Goal: Download file/media

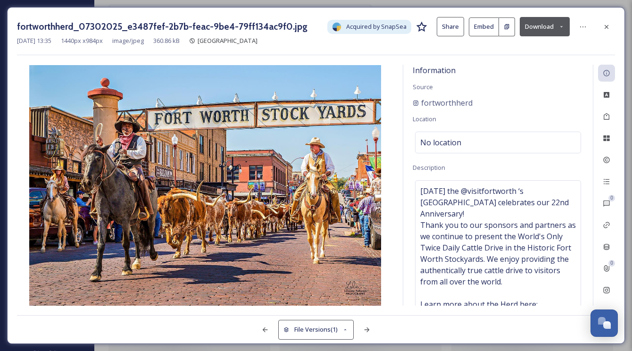
scroll to position [927, 0]
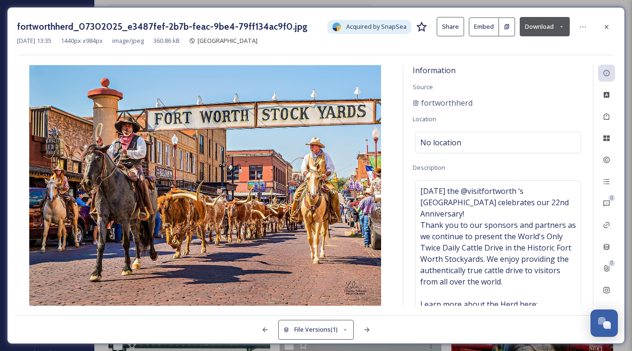
drag, startPoint x: 609, startPoint y: 24, endPoint x: 474, endPoint y: 18, distance: 135.0
click at [609, 24] on icon at bounding box center [607, 27] width 8 height 8
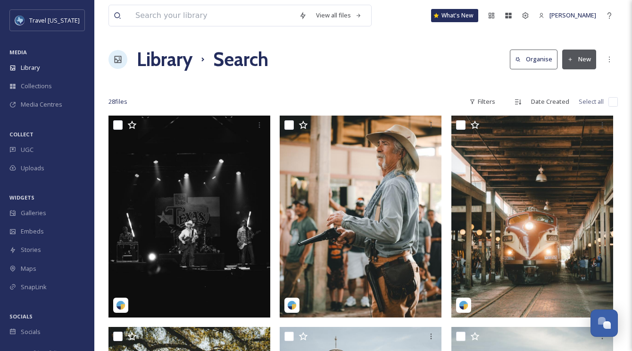
click at [162, 54] on h1 "Library" at bounding box center [165, 59] width 56 height 28
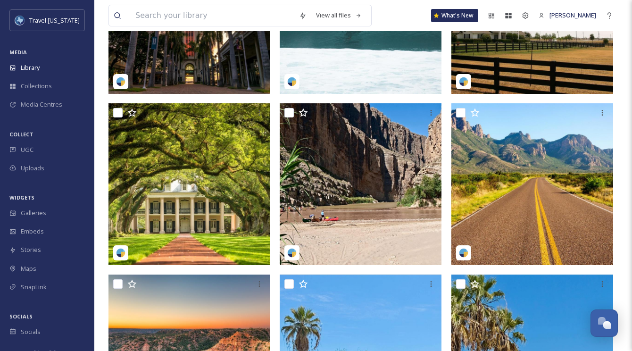
scroll to position [306, 0]
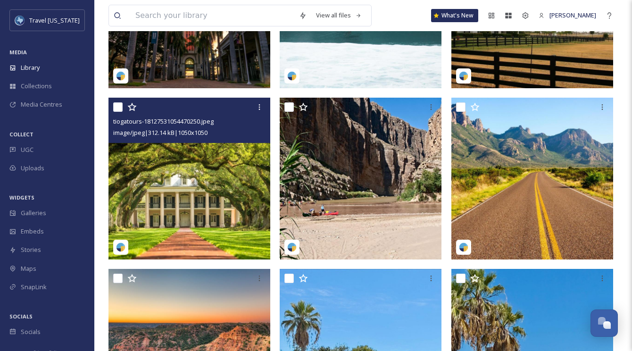
click at [209, 164] on img at bounding box center [189, 179] width 162 height 162
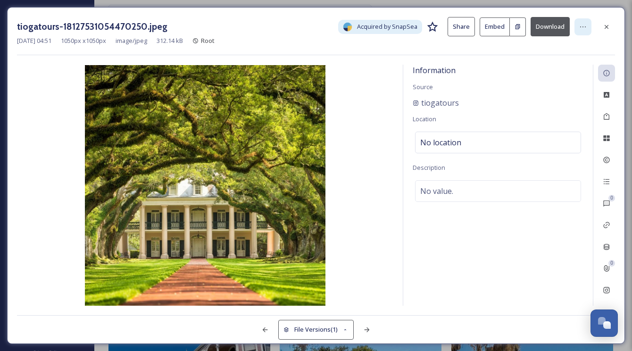
click at [587, 25] on div at bounding box center [582, 26] width 17 height 17
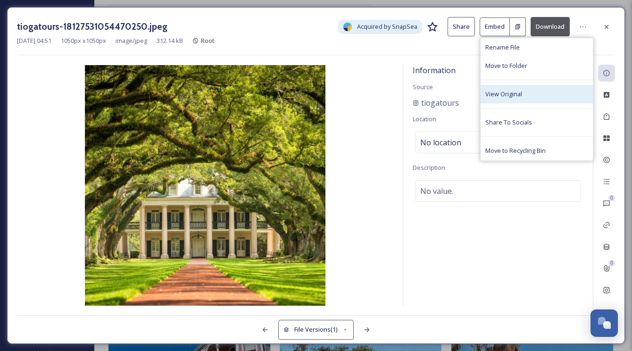
click at [520, 88] on div "View Original" at bounding box center [537, 94] width 112 height 18
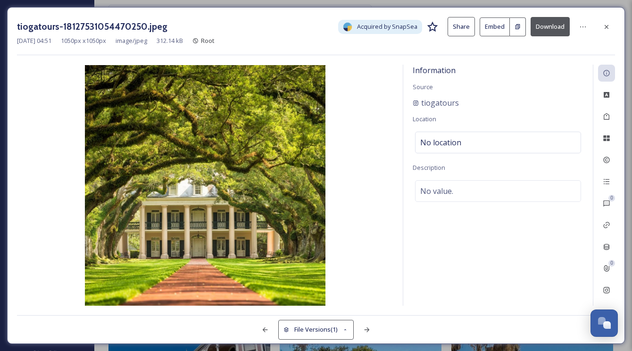
drag, startPoint x: 608, startPoint y: 23, endPoint x: 584, endPoint y: 57, distance: 41.6
click at [608, 23] on icon at bounding box center [607, 27] width 8 height 8
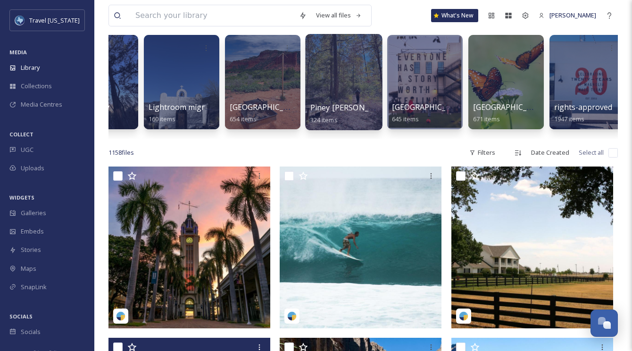
scroll to position [0, 232]
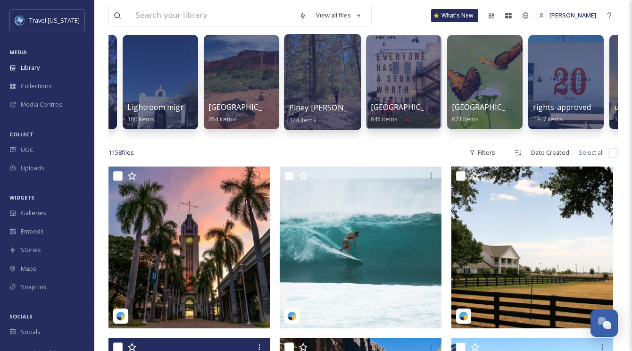
click at [333, 91] on div at bounding box center [322, 82] width 77 height 96
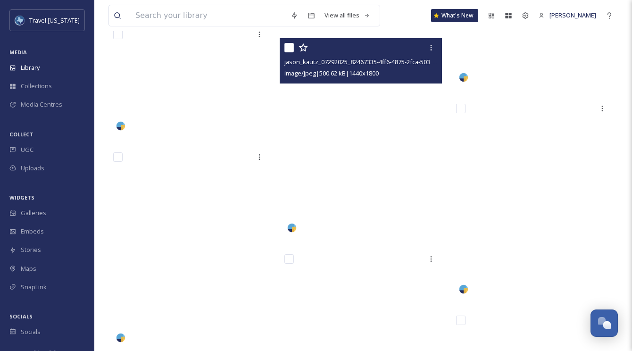
scroll to position [15139, 0]
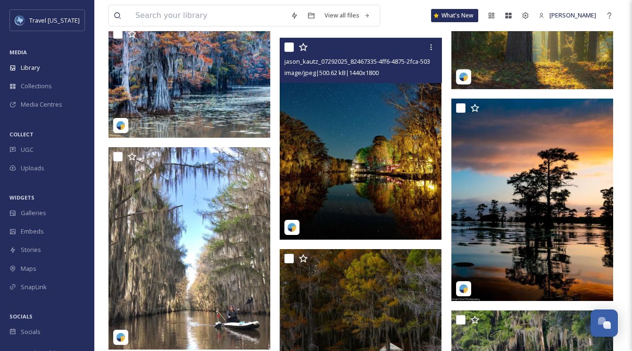
click at [349, 160] on img at bounding box center [361, 139] width 162 height 202
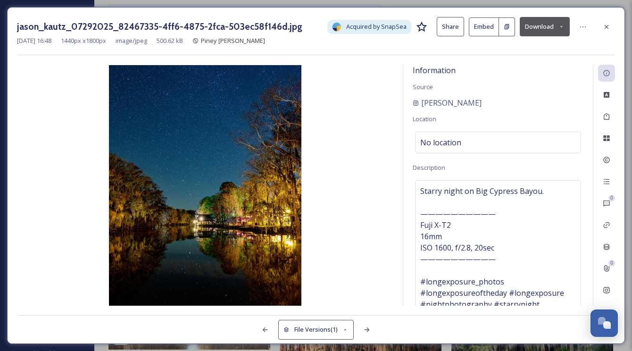
drag, startPoint x: 610, startPoint y: 21, endPoint x: 601, endPoint y: 34, distance: 16.0
click at [610, 21] on div at bounding box center [606, 26] width 17 height 17
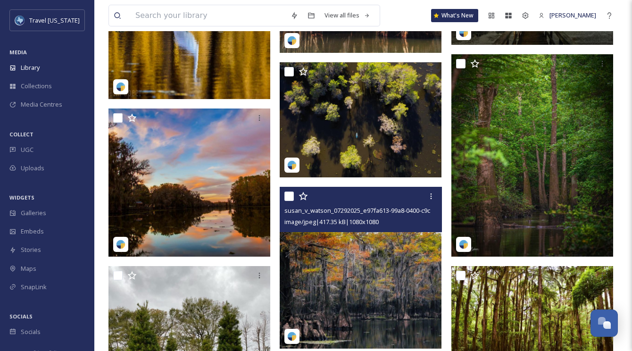
scroll to position [15761, 0]
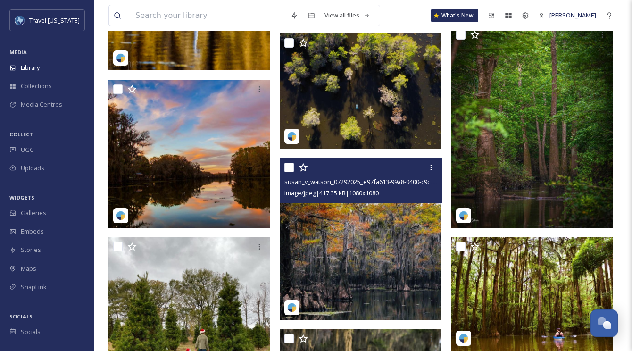
click at [373, 232] on img at bounding box center [361, 239] width 162 height 162
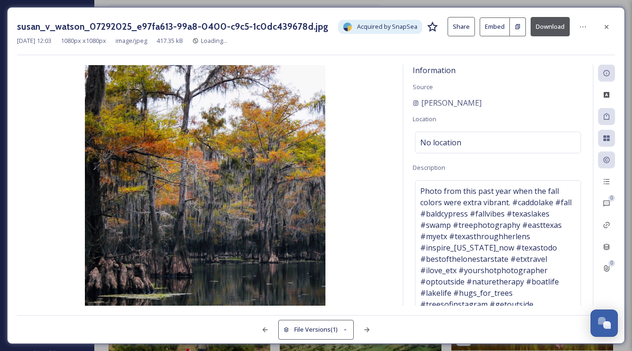
drag, startPoint x: 609, startPoint y: 29, endPoint x: 477, endPoint y: 176, distance: 198.0
click at [609, 29] on icon at bounding box center [607, 27] width 8 height 8
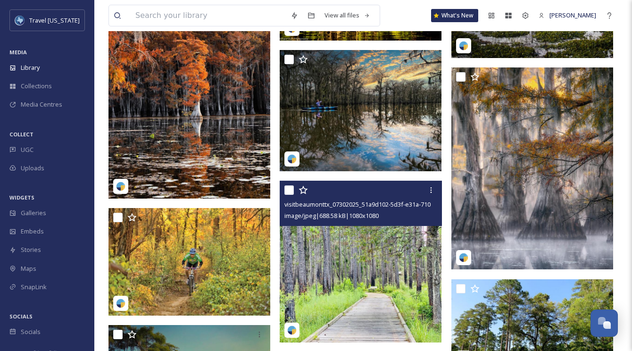
scroll to position [14702, 0]
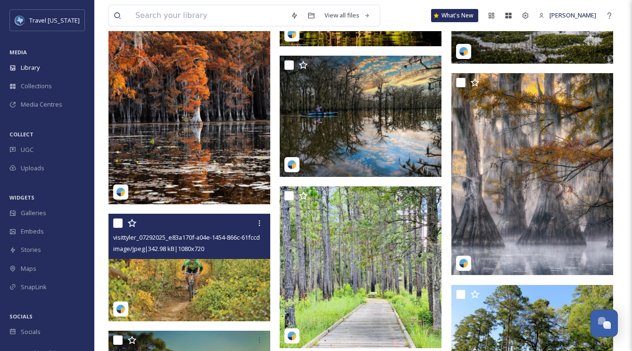
click at [188, 279] on img at bounding box center [189, 268] width 162 height 108
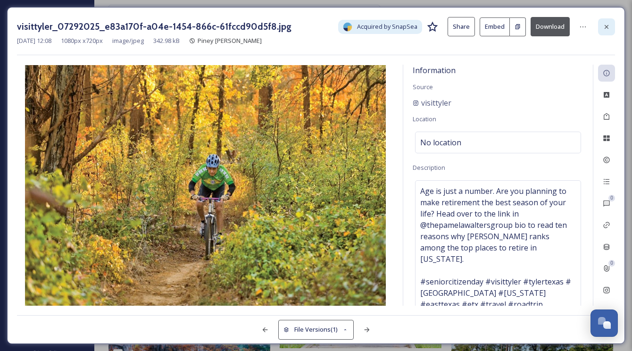
click at [603, 31] on div at bounding box center [606, 26] width 17 height 17
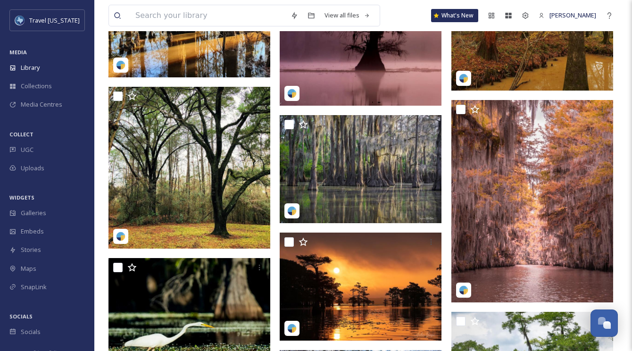
scroll to position [13238, 0]
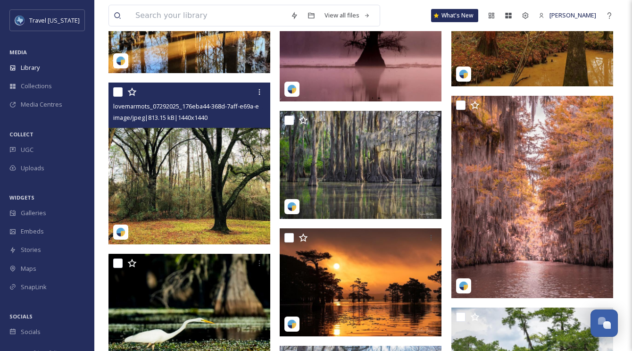
click at [186, 147] on img at bounding box center [189, 164] width 162 height 162
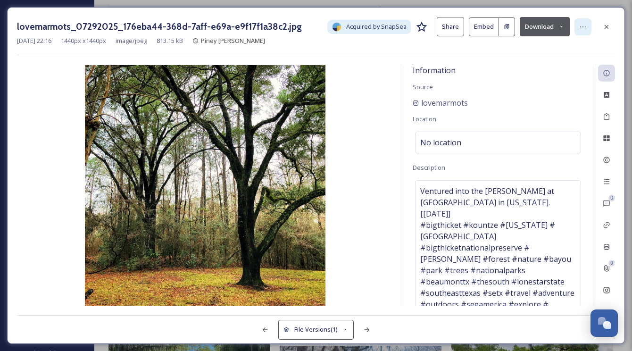
click at [580, 26] on icon at bounding box center [583, 27] width 8 height 8
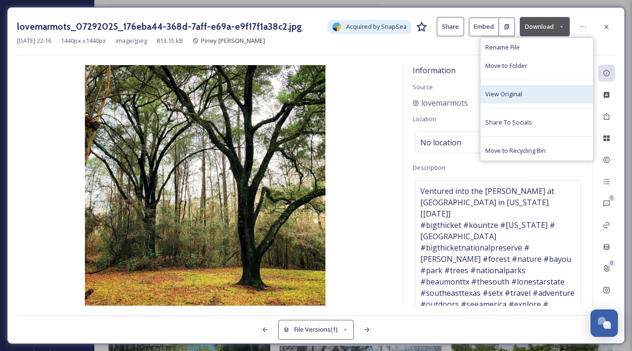
click at [501, 96] on span "View Original" at bounding box center [503, 94] width 37 height 9
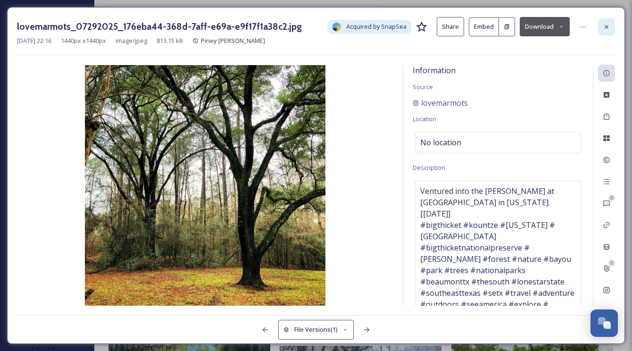
click at [599, 25] on div at bounding box center [606, 26] width 17 height 17
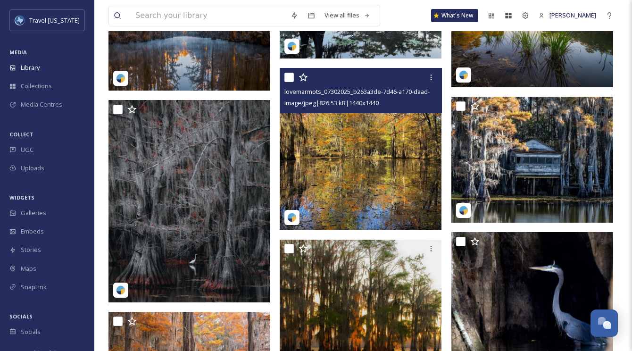
scroll to position [12544, 0]
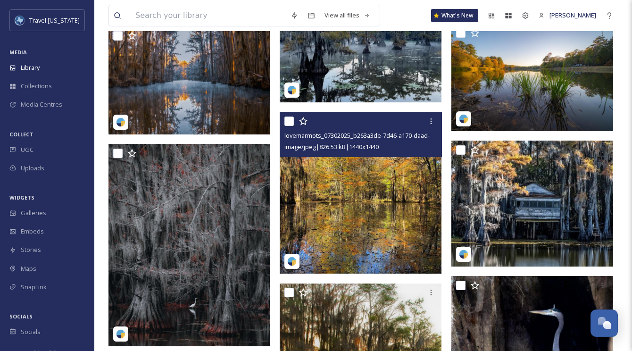
click at [380, 177] on img at bounding box center [361, 193] width 162 height 162
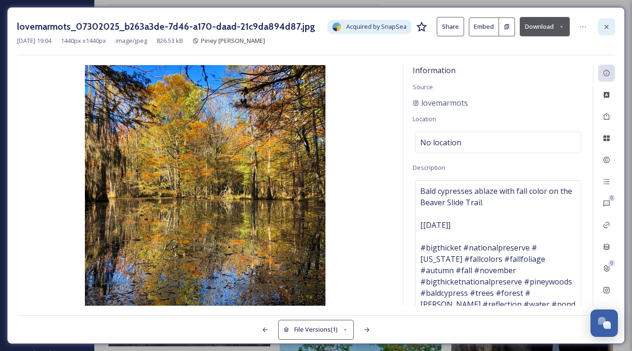
click at [607, 30] on div at bounding box center [606, 26] width 17 height 17
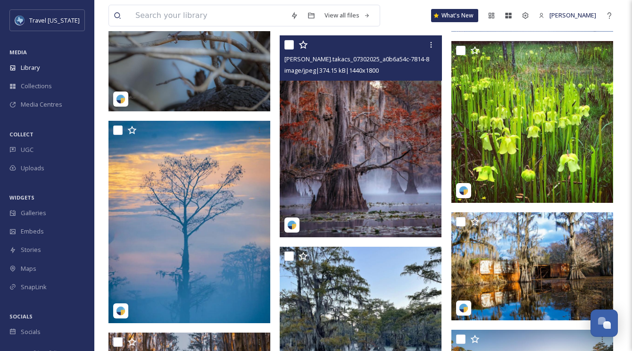
scroll to position [12235, 0]
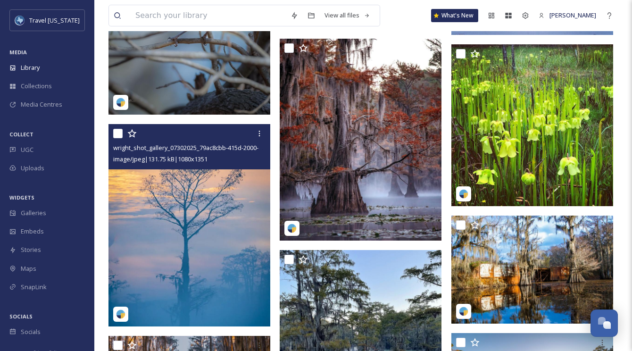
click at [168, 193] on img at bounding box center [189, 225] width 162 height 202
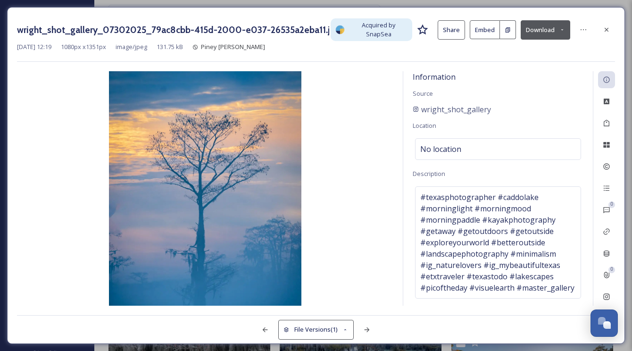
drag, startPoint x: 605, startPoint y: 28, endPoint x: 569, endPoint y: 53, distance: 43.7
click at [605, 28] on icon at bounding box center [607, 30] width 4 height 4
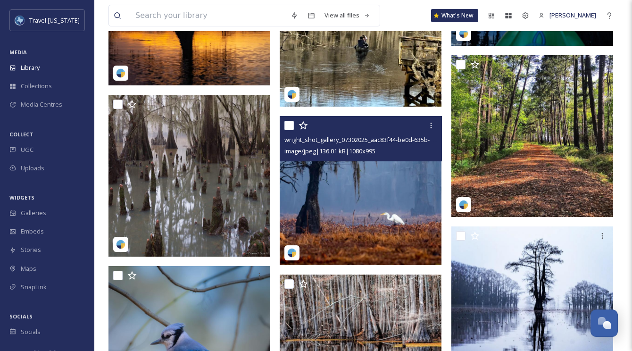
scroll to position [11873, 0]
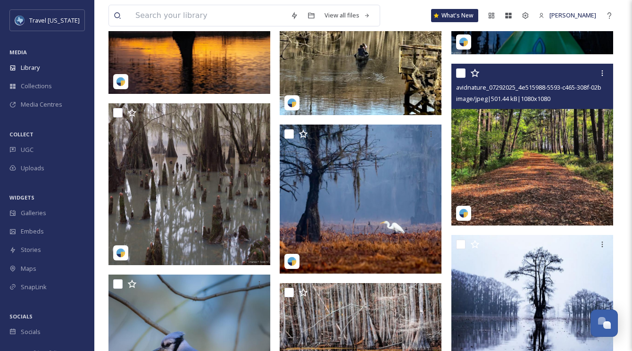
click at [562, 139] on img at bounding box center [532, 145] width 162 height 162
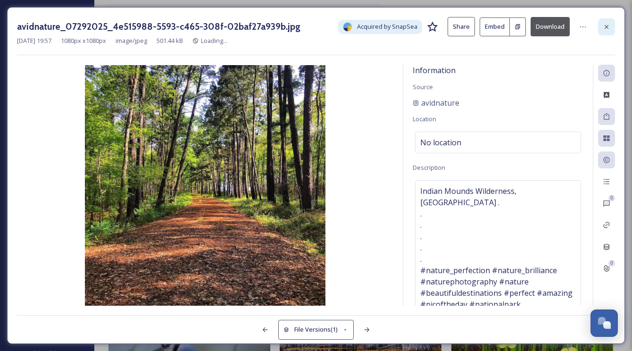
click at [611, 26] on div at bounding box center [606, 26] width 17 height 17
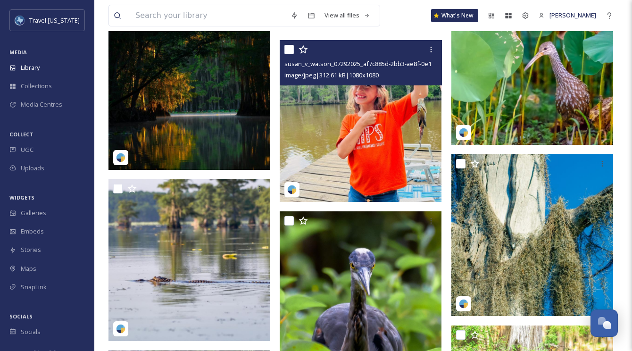
scroll to position [7992, 0]
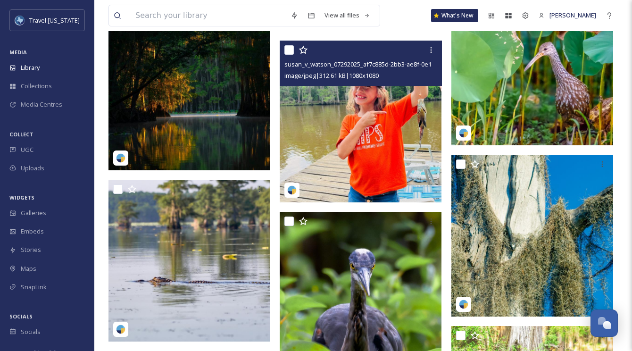
click at [394, 128] on img at bounding box center [361, 122] width 162 height 162
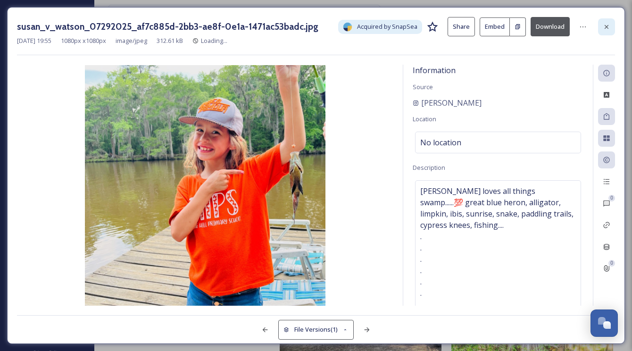
click at [608, 31] on div at bounding box center [606, 26] width 17 height 17
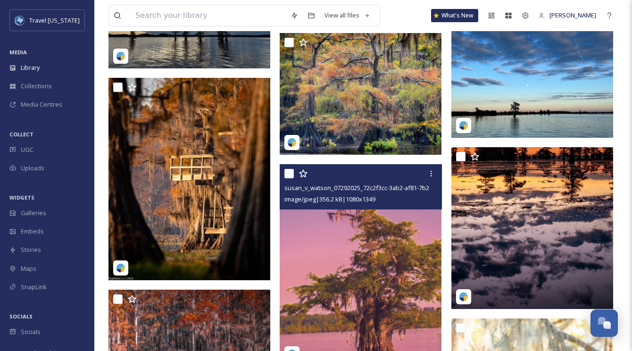
scroll to position [6898, 0]
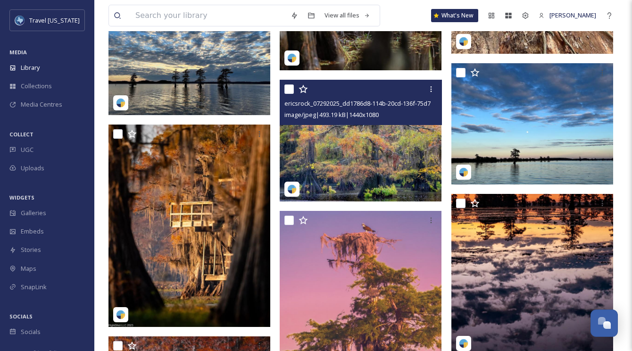
click at [363, 158] on img at bounding box center [361, 140] width 162 height 121
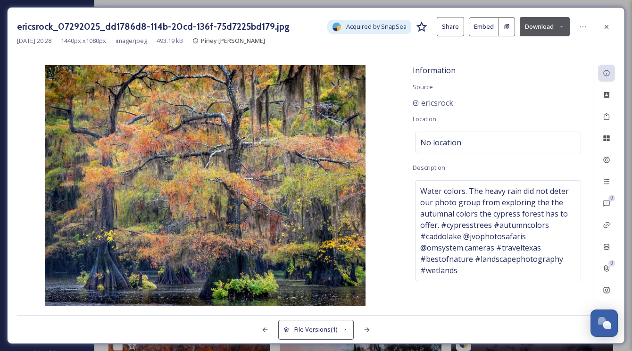
click at [598, 33] on div "ericsrock_07292025_dd1786d8-114b-20cd-136f-75d7225bd179.jpg Acquired by SnapSea…" at bounding box center [316, 26] width 598 height 19
click at [608, 26] on icon at bounding box center [607, 27] width 8 height 8
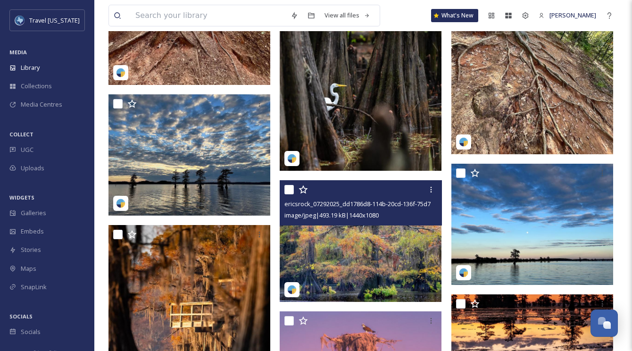
scroll to position [6903, 0]
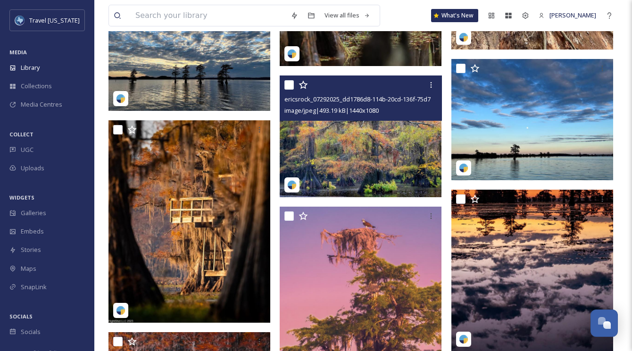
click at [321, 144] on img at bounding box center [361, 135] width 162 height 121
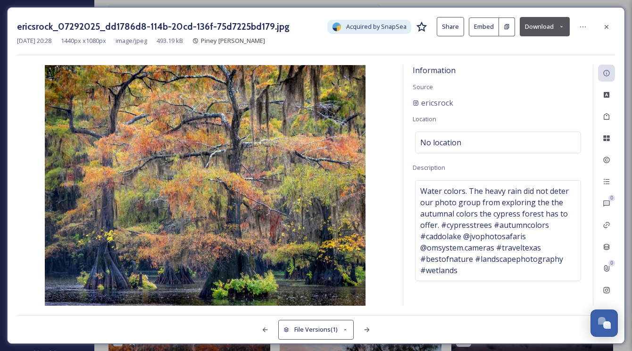
click at [543, 16] on div "ericsrock_07292025_dd1786d8-114b-20cd-136f-75d7225bd179.jpg Acquired by SnapSea…" at bounding box center [316, 175] width 618 height 337
click at [542, 21] on button "Download" at bounding box center [545, 26] width 50 height 19
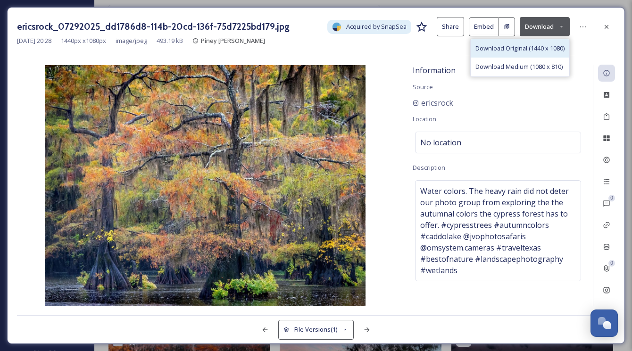
click at [517, 50] on span "Download Original (1440 x 1080)" at bounding box center [519, 48] width 89 height 9
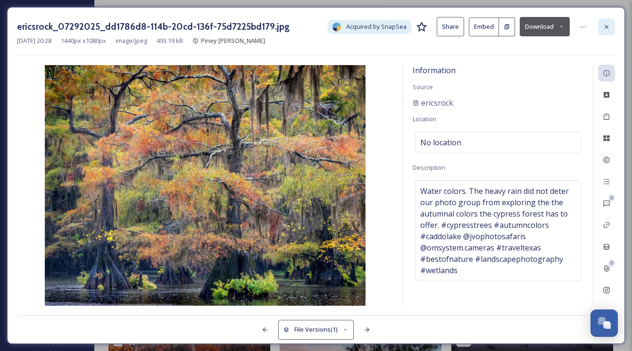
click at [604, 25] on icon at bounding box center [607, 27] width 8 height 8
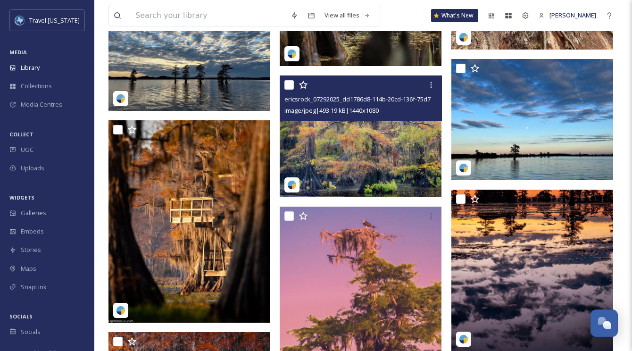
drag, startPoint x: 391, startPoint y: 119, endPoint x: 425, endPoint y: 120, distance: 34.9
click at [391, 119] on div "ericsrock_07292025_dd1786d8-114b-20cd-136f-75d7225bd179.jpg image/jpeg | 493.19…" at bounding box center [361, 97] width 162 height 45
click at [392, 146] on img at bounding box center [361, 135] width 162 height 121
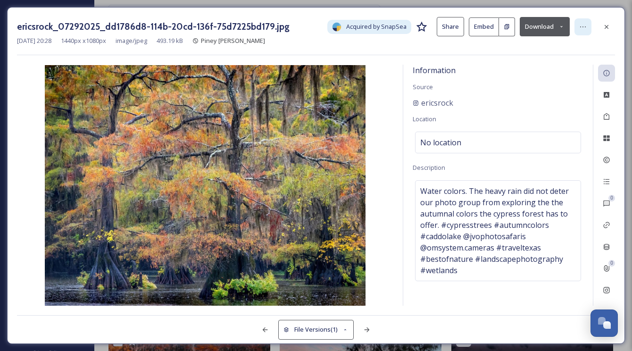
click at [587, 26] on div at bounding box center [582, 26] width 17 height 17
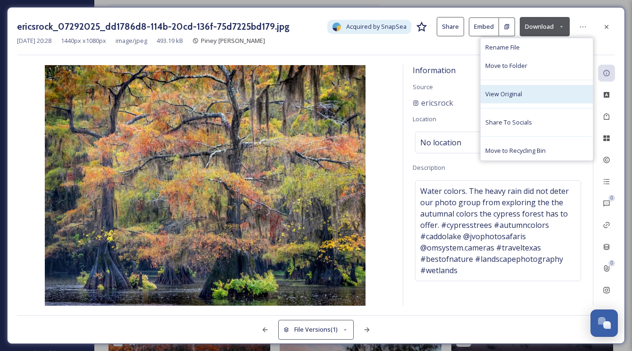
click at [523, 94] on div "View Original" at bounding box center [537, 94] width 112 height 18
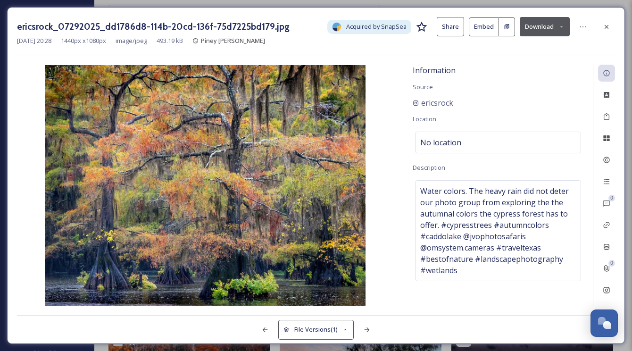
click at [541, 33] on button "Download" at bounding box center [545, 26] width 50 height 19
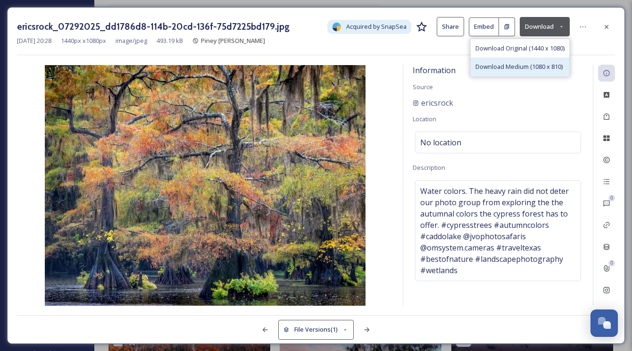
click at [538, 63] on span "Download Medium (1080 x 810)" at bounding box center [518, 66] width 87 height 9
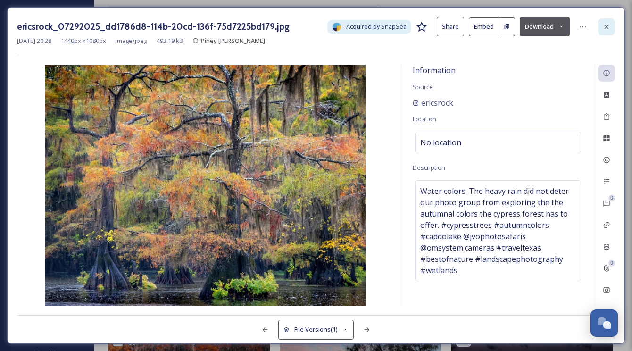
click at [605, 25] on icon at bounding box center [607, 27] width 4 height 4
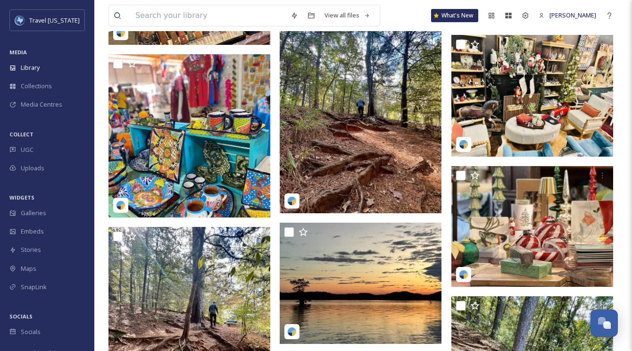
scroll to position [6348, 0]
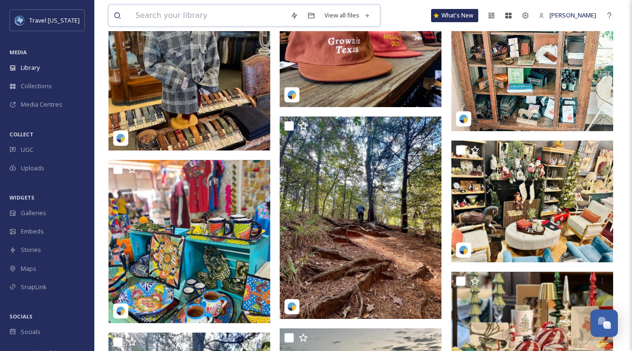
click at [190, 14] on input at bounding box center [208, 15] width 155 height 21
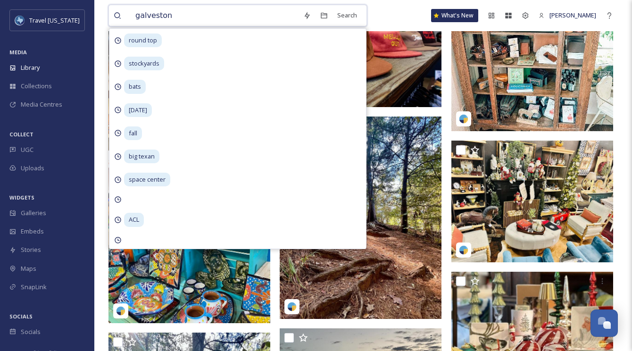
type input "galveston"
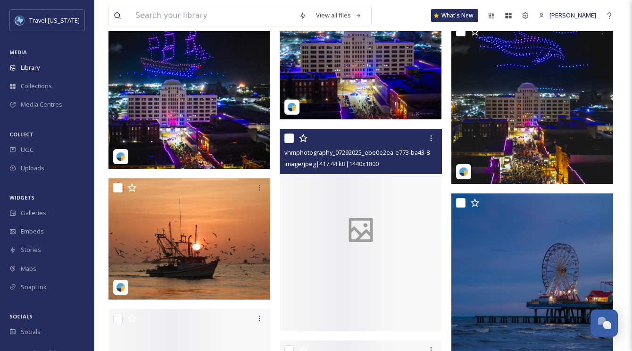
scroll to position [8368, 0]
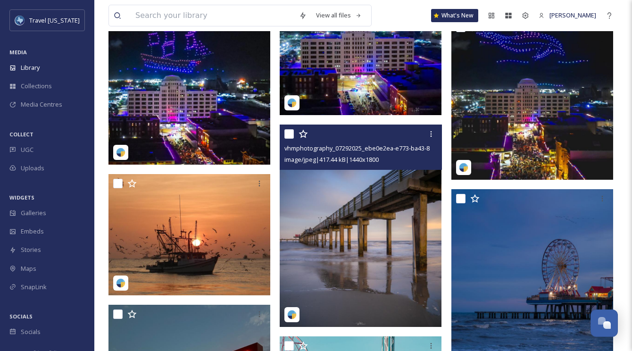
click at [345, 204] on img at bounding box center [361, 226] width 162 height 202
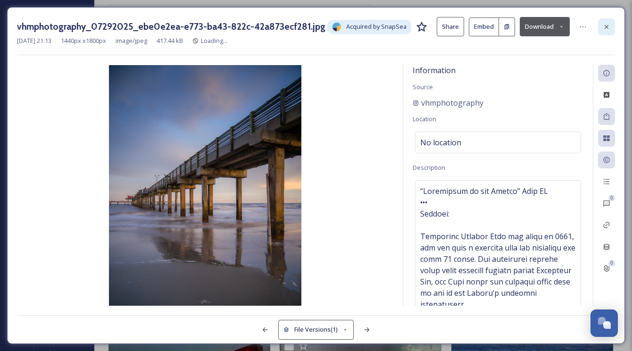
click at [602, 28] on div at bounding box center [606, 26] width 17 height 17
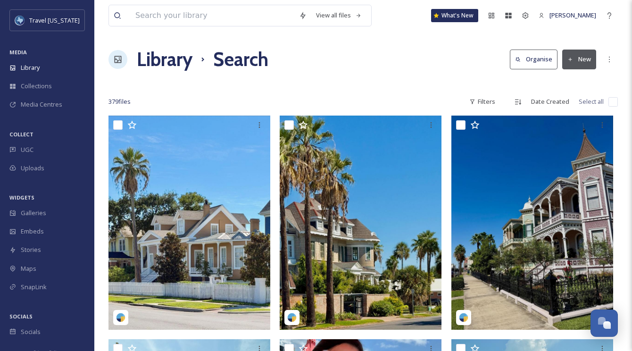
click at [159, 55] on h1 "Library" at bounding box center [165, 59] width 56 height 28
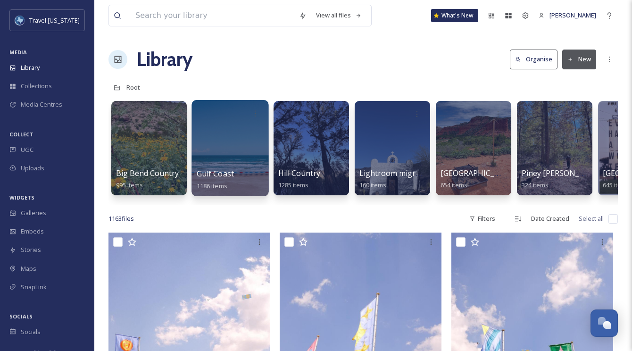
click at [238, 127] on div at bounding box center [229, 148] width 77 height 96
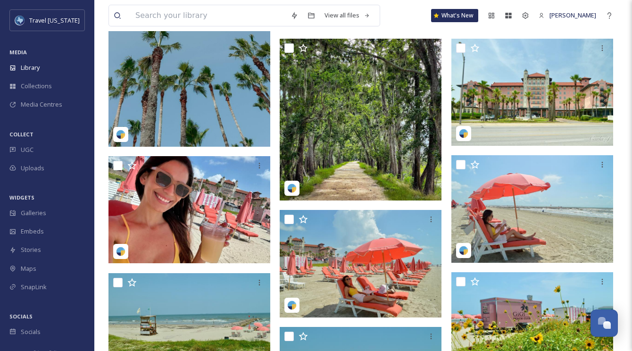
scroll to position [516, 0]
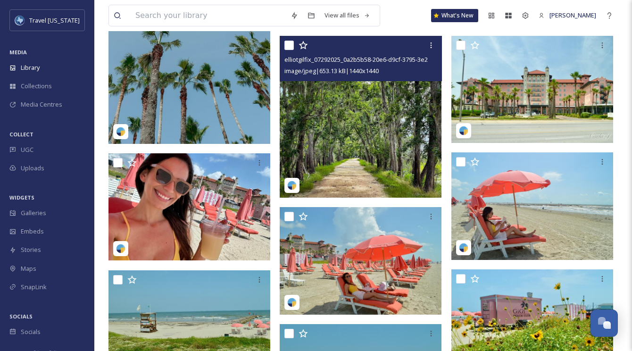
click at [320, 121] on img at bounding box center [361, 117] width 162 height 162
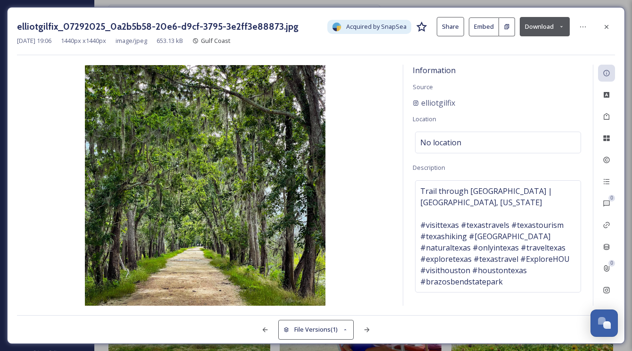
click at [610, 24] on div at bounding box center [606, 26] width 17 height 17
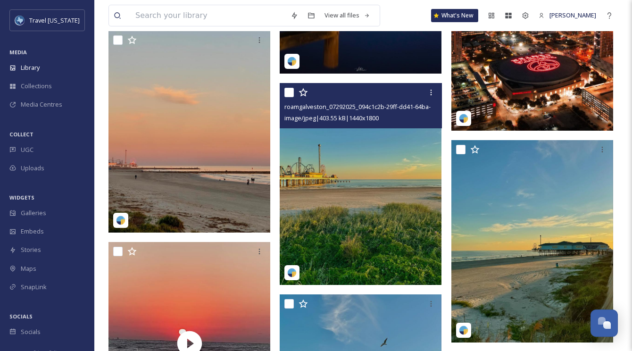
scroll to position [16640, 0]
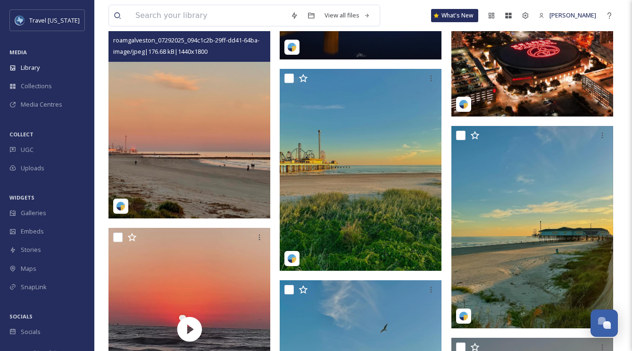
click at [243, 144] on img at bounding box center [189, 118] width 162 height 202
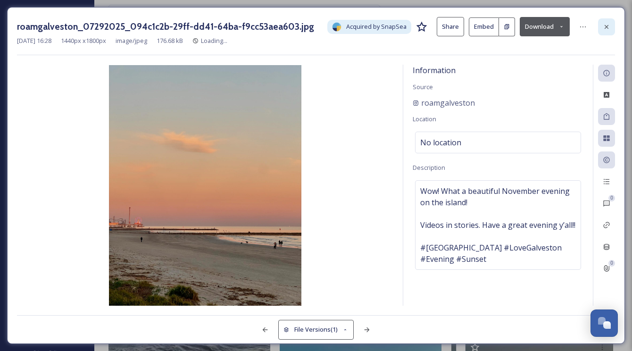
click at [606, 27] on icon at bounding box center [607, 27] width 4 height 4
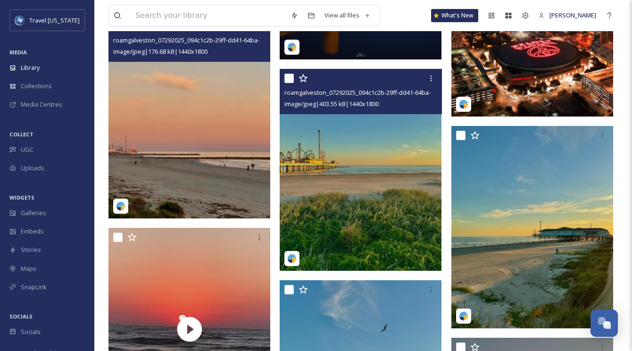
scroll to position [16940, 0]
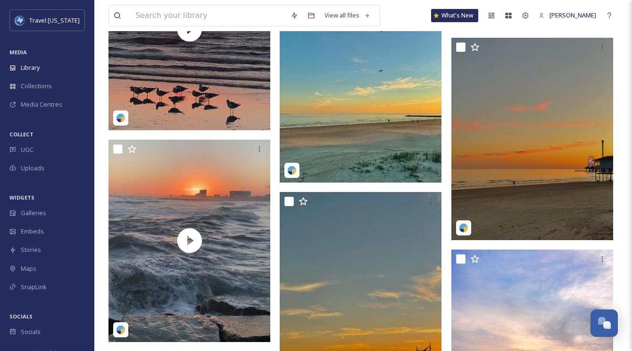
click at [355, 140] on img at bounding box center [361, 81] width 162 height 202
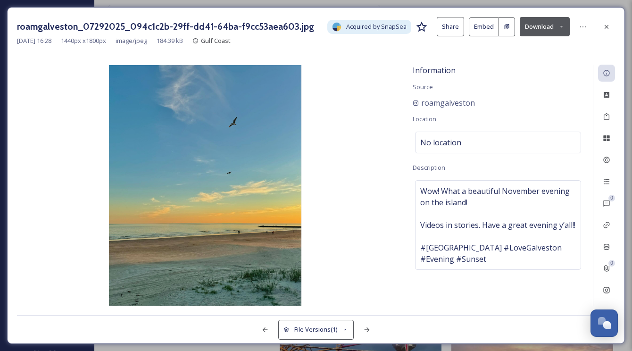
click at [551, 30] on button "Download" at bounding box center [545, 26] width 50 height 19
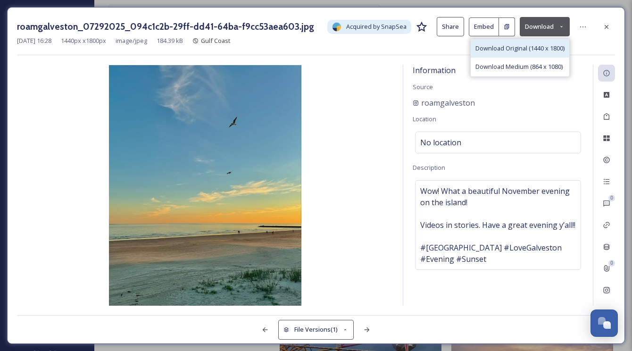
click at [529, 50] on span "Download Original (1440 x 1800)" at bounding box center [519, 48] width 89 height 9
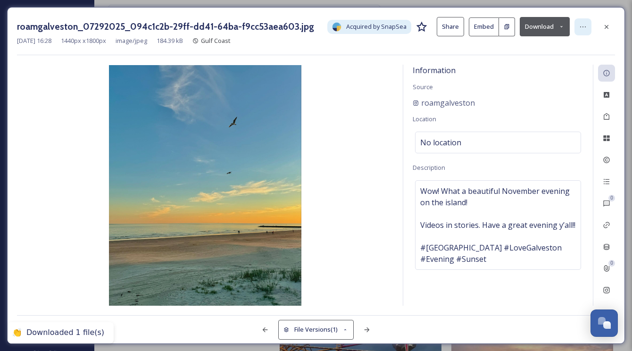
click at [587, 30] on div at bounding box center [582, 26] width 17 height 17
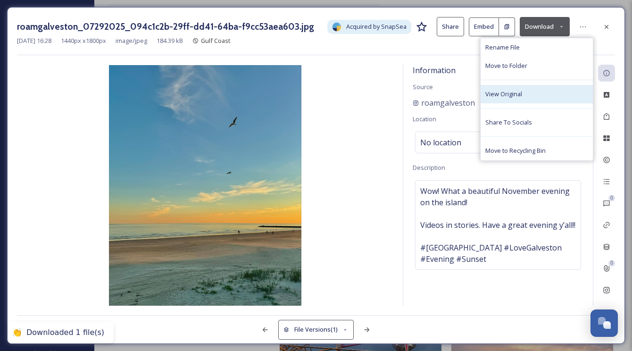
click at [539, 97] on div "View Original" at bounding box center [537, 94] width 112 height 18
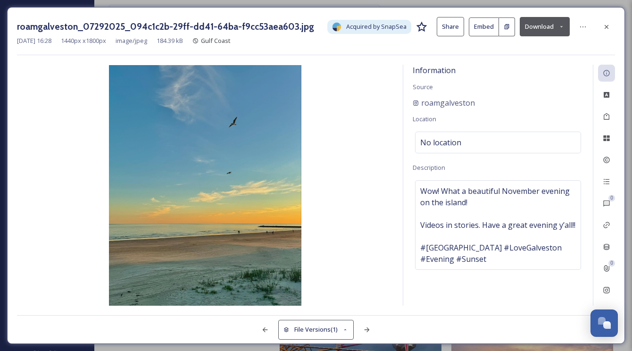
drag, startPoint x: 607, startPoint y: 23, endPoint x: 539, endPoint y: 21, distance: 68.4
click at [607, 23] on icon at bounding box center [607, 27] width 8 height 8
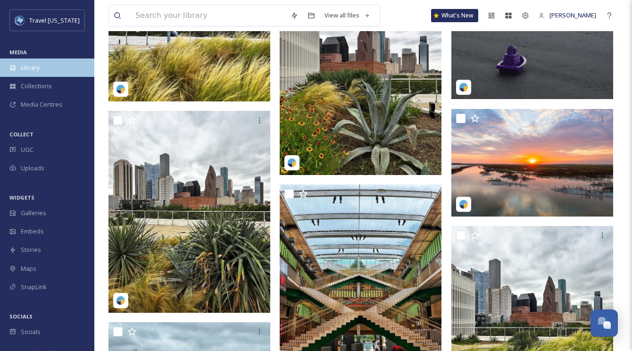
scroll to position [5539, 0]
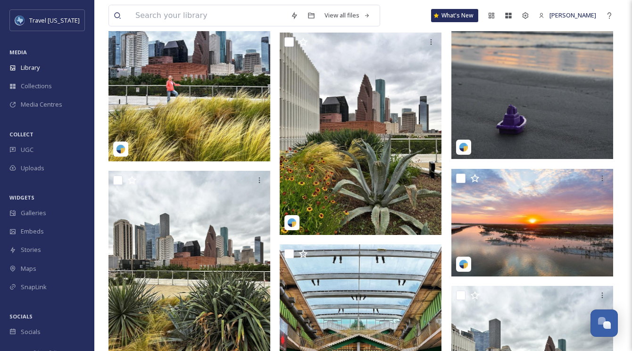
drag, startPoint x: 21, startPoint y: 60, endPoint x: 227, endPoint y: 91, distance: 208.0
click at [22, 60] on div "Library" at bounding box center [47, 67] width 94 height 18
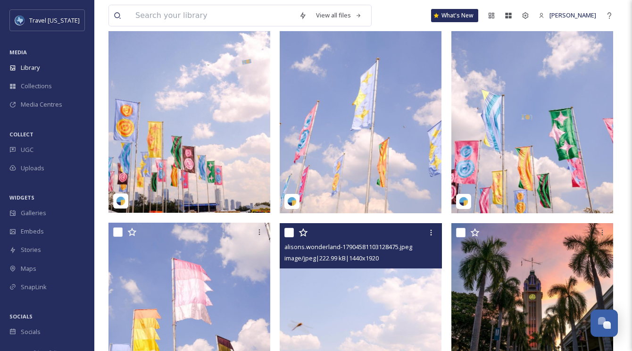
scroll to position [226, 0]
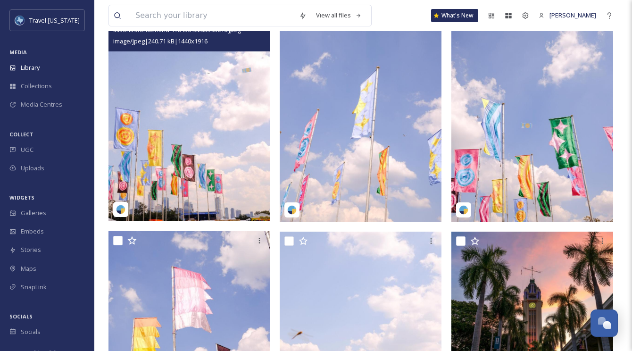
click at [221, 125] on img at bounding box center [189, 113] width 162 height 215
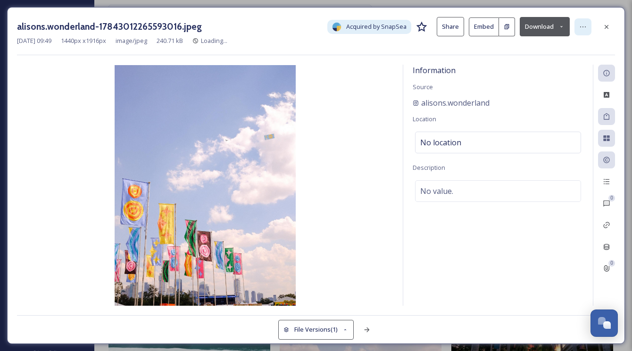
click at [586, 26] on icon at bounding box center [583, 27] width 8 height 8
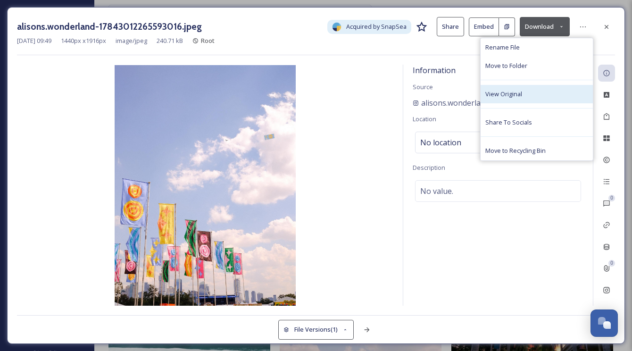
click at [508, 96] on span "View Original" at bounding box center [503, 94] width 37 height 9
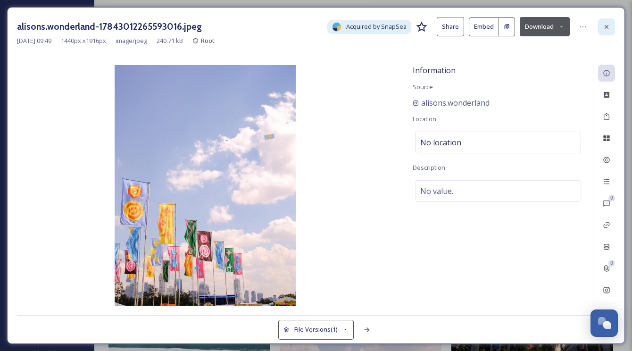
click at [612, 24] on div at bounding box center [606, 26] width 17 height 17
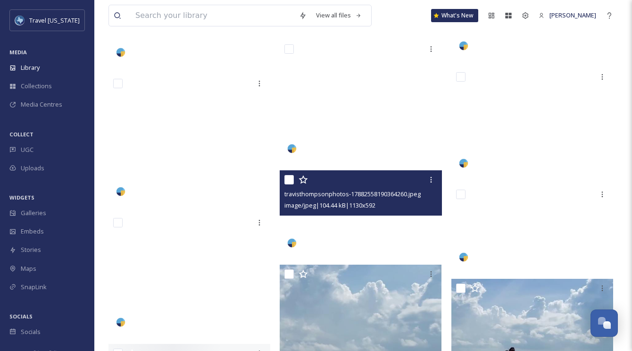
scroll to position [5796, 0]
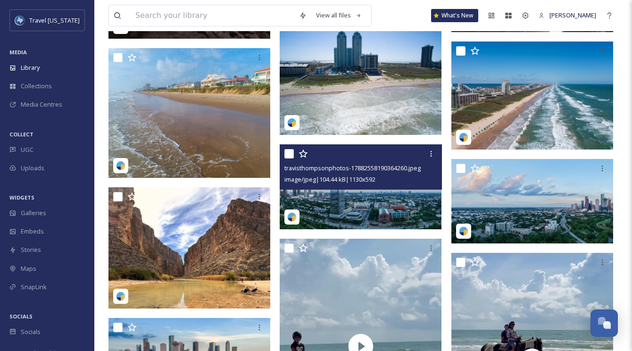
click at [374, 192] on img at bounding box center [361, 186] width 162 height 85
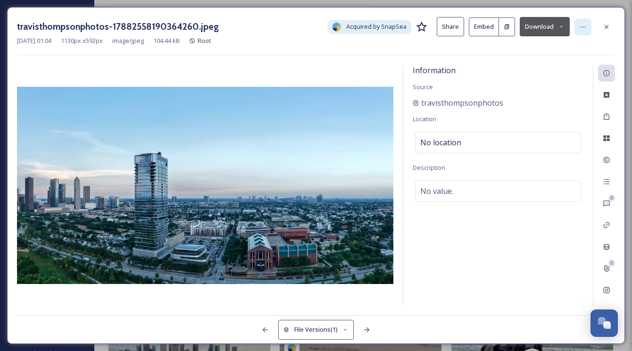
click at [581, 24] on icon at bounding box center [583, 27] width 8 height 8
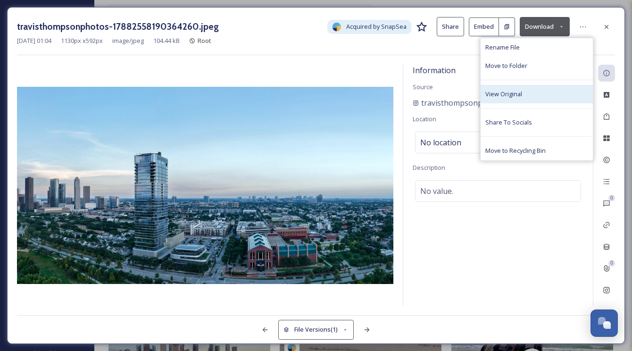
click at [524, 96] on div "View Original" at bounding box center [537, 94] width 112 height 18
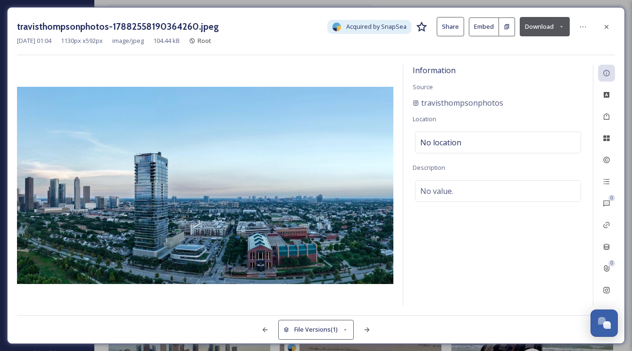
drag, startPoint x: 605, startPoint y: 23, endPoint x: 580, endPoint y: 57, distance: 42.5
click at [605, 23] on icon at bounding box center [607, 27] width 8 height 8
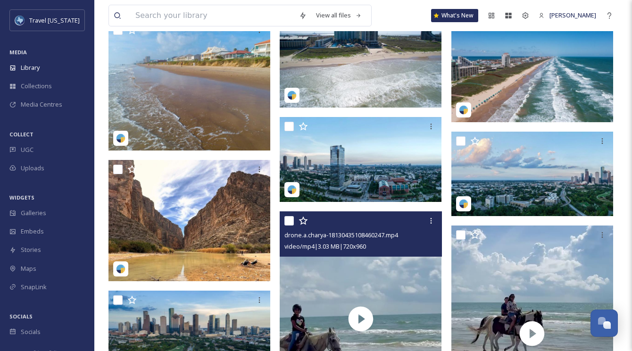
scroll to position [5791, 0]
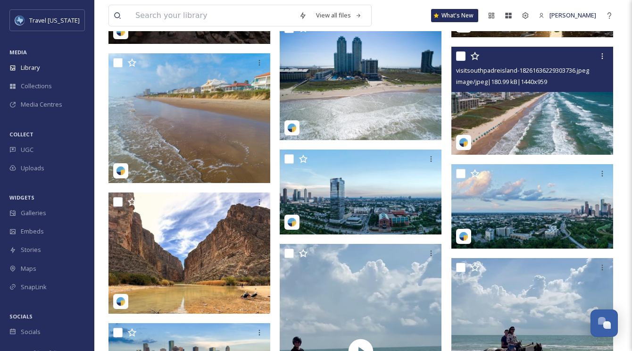
click at [524, 107] on img at bounding box center [532, 101] width 162 height 108
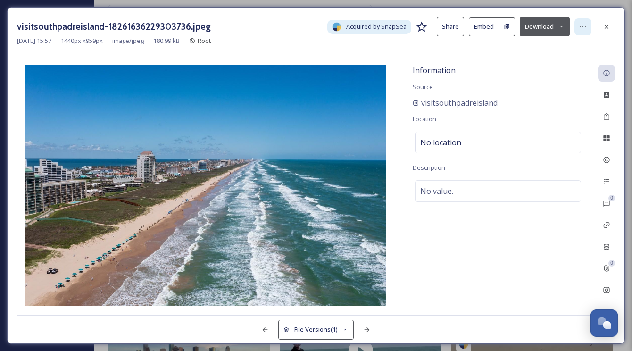
click at [584, 27] on icon at bounding box center [583, 27] width 8 height 8
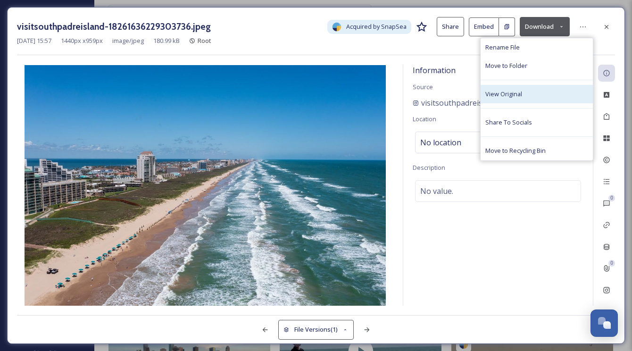
click at [523, 91] on div "View Original" at bounding box center [537, 94] width 112 height 18
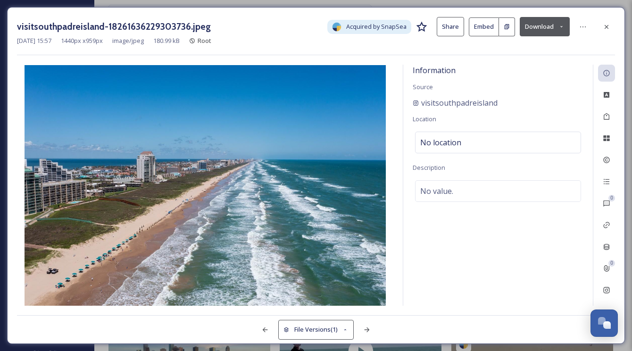
click at [529, 26] on button "Download" at bounding box center [545, 26] width 50 height 19
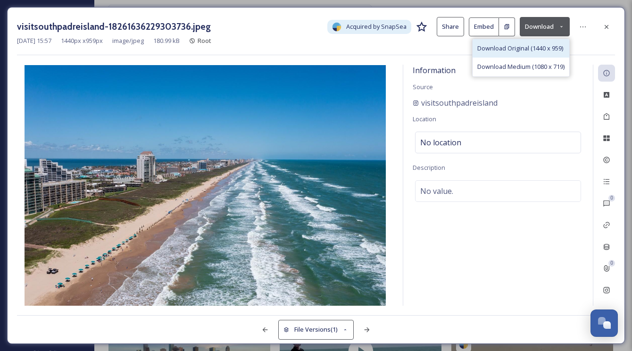
click at [512, 51] on span "Download Original (1440 x 959)" at bounding box center [520, 48] width 86 height 9
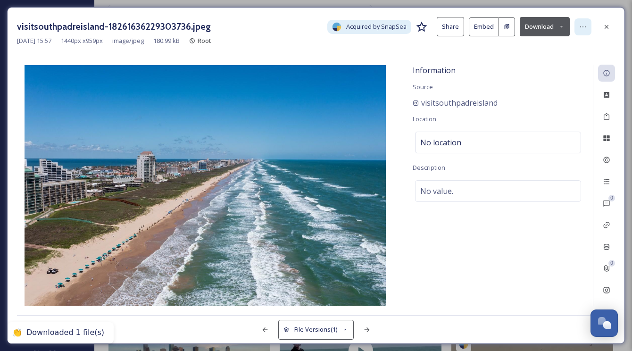
click at [580, 28] on icon at bounding box center [583, 27] width 8 height 8
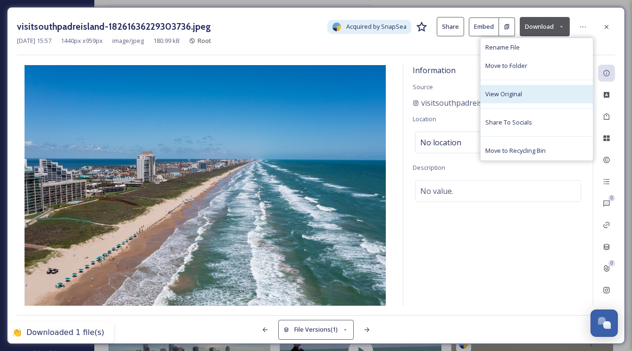
click at [526, 89] on div "View Original" at bounding box center [537, 94] width 112 height 18
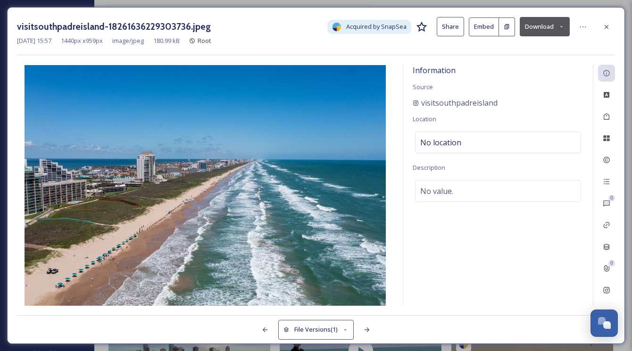
drag, startPoint x: 611, startPoint y: 23, endPoint x: 470, endPoint y: 7, distance: 141.9
click at [611, 23] on div at bounding box center [606, 26] width 17 height 17
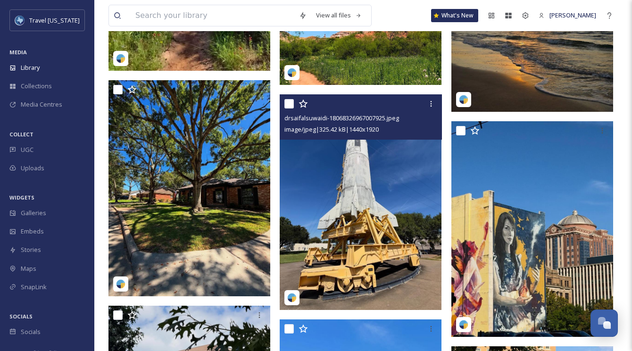
scroll to position [3481, 0]
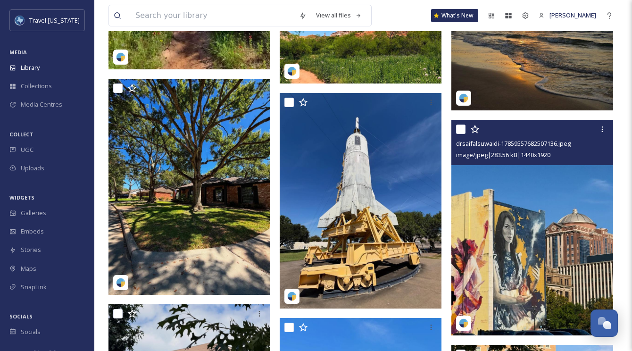
click at [544, 208] on img at bounding box center [532, 228] width 162 height 216
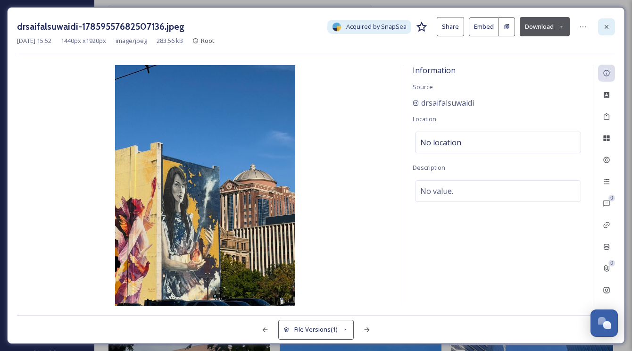
click at [601, 25] on div at bounding box center [606, 26] width 17 height 17
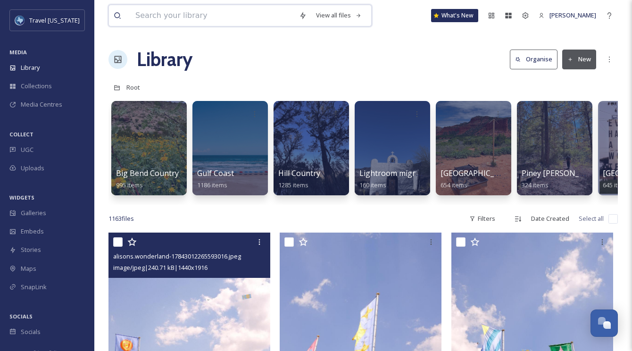
click at [180, 18] on input at bounding box center [213, 15] width 164 height 21
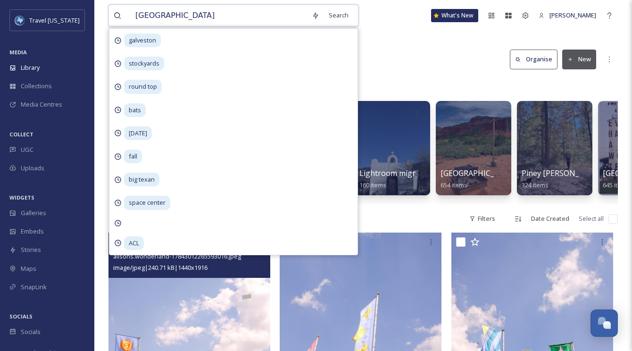
type input "[GEOGRAPHIC_DATA]"
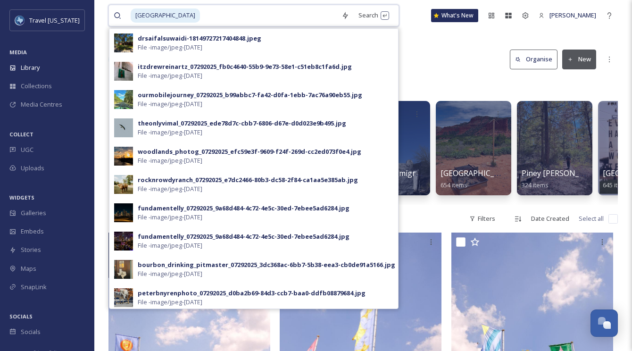
type input "\"
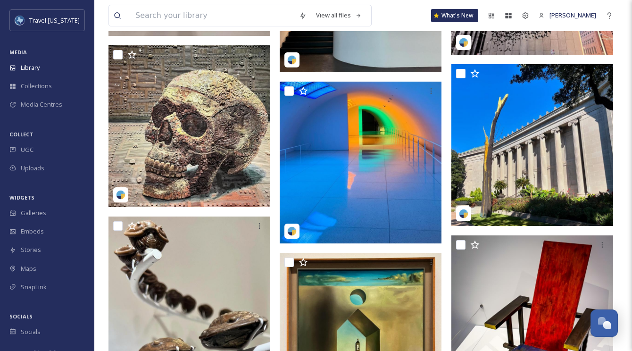
scroll to position [10764, 0]
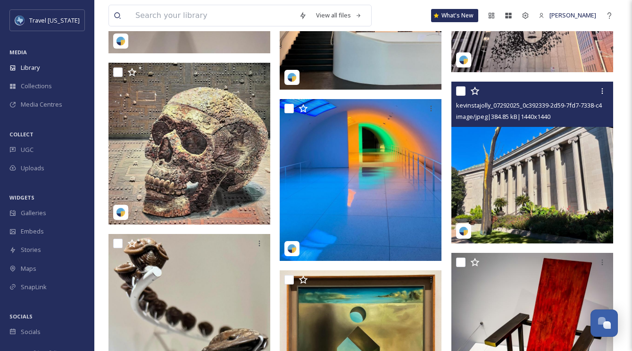
click at [519, 173] on img at bounding box center [532, 163] width 162 height 162
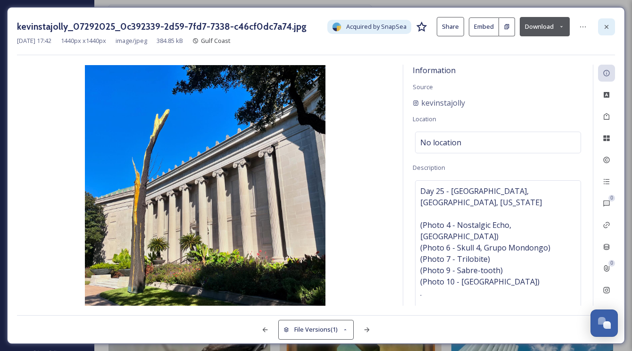
click at [609, 28] on icon at bounding box center [607, 27] width 8 height 8
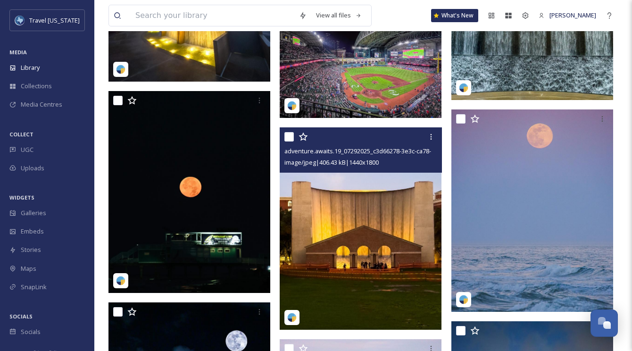
scroll to position [13442, 0]
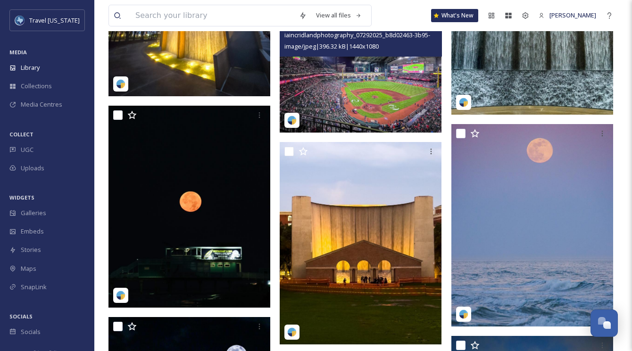
click at [381, 89] on img at bounding box center [361, 71] width 162 height 121
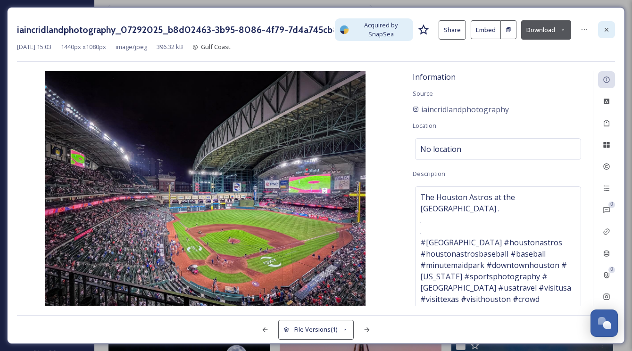
click at [610, 29] on div at bounding box center [606, 29] width 17 height 17
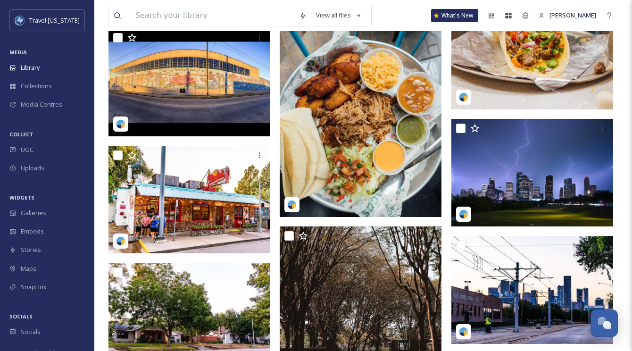
scroll to position [17750, 0]
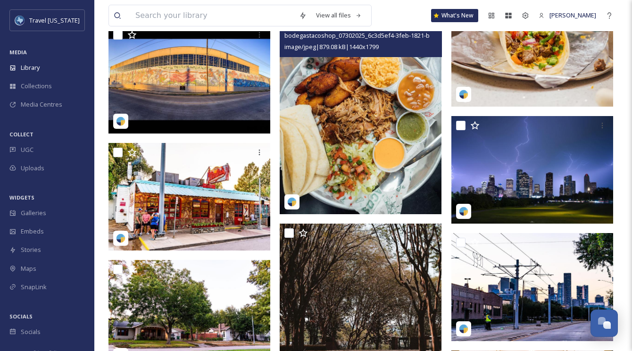
click at [341, 93] on img at bounding box center [361, 113] width 162 height 202
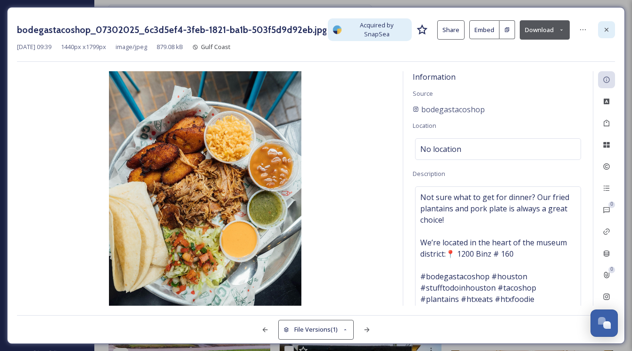
click at [607, 27] on icon at bounding box center [607, 30] width 8 height 8
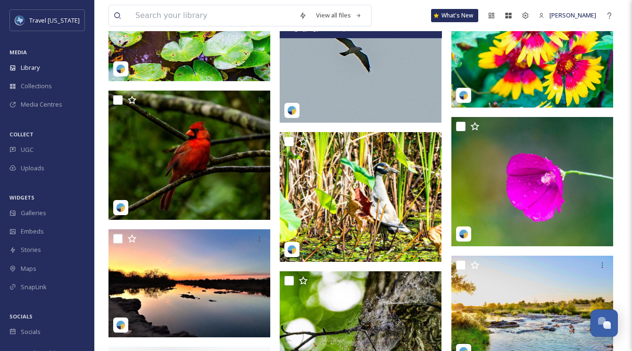
scroll to position [21379, 0]
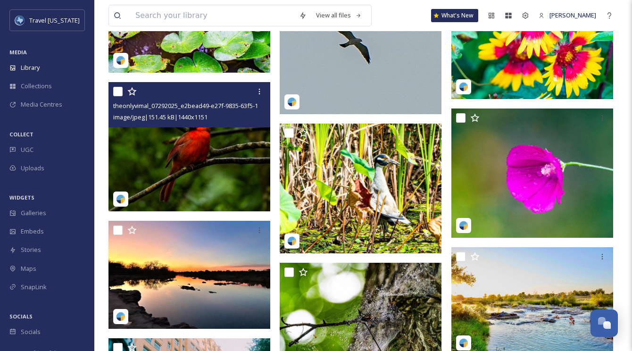
click at [246, 134] on img at bounding box center [189, 146] width 162 height 129
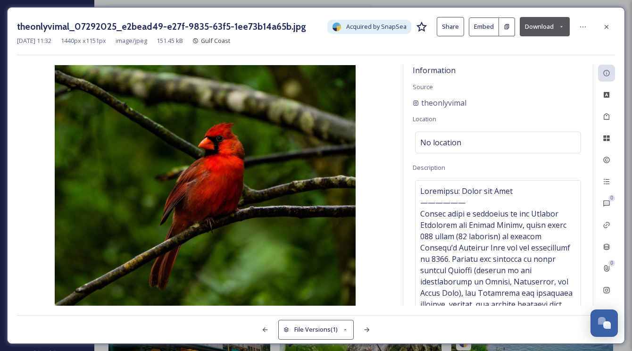
drag, startPoint x: 607, startPoint y: 23, endPoint x: 516, endPoint y: 99, distance: 119.2
click at [607, 23] on icon at bounding box center [607, 27] width 8 height 8
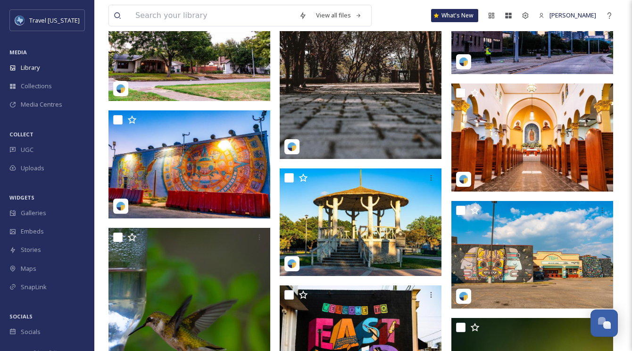
scroll to position [17978, 0]
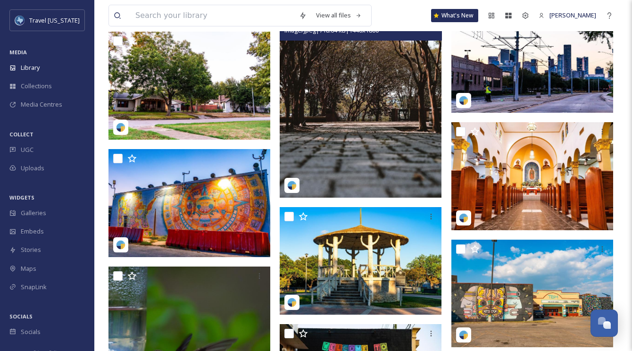
click at [337, 86] on img at bounding box center [361, 96] width 162 height 202
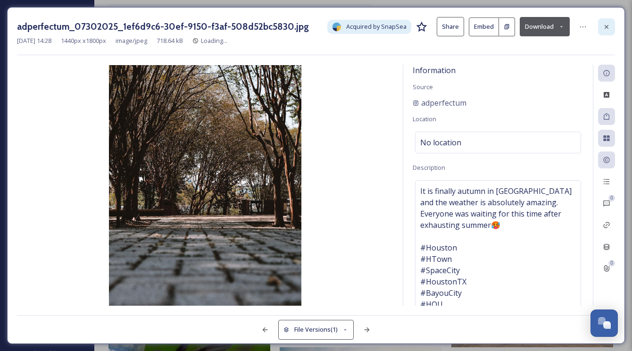
click at [605, 23] on icon at bounding box center [607, 27] width 8 height 8
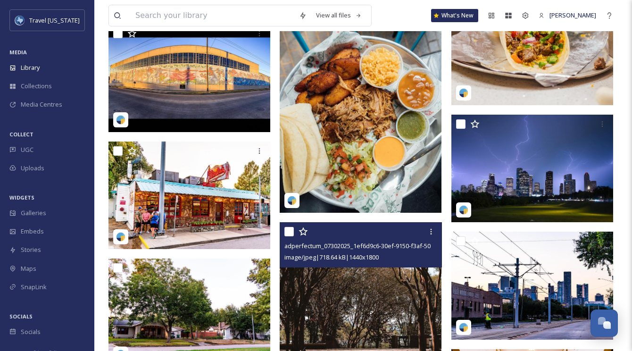
scroll to position [17749, 0]
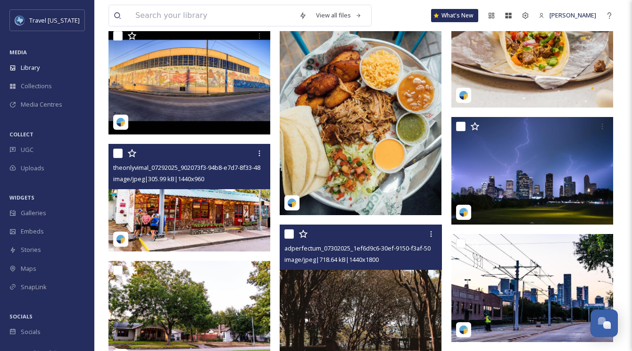
click at [191, 198] on img at bounding box center [189, 198] width 162 height 108
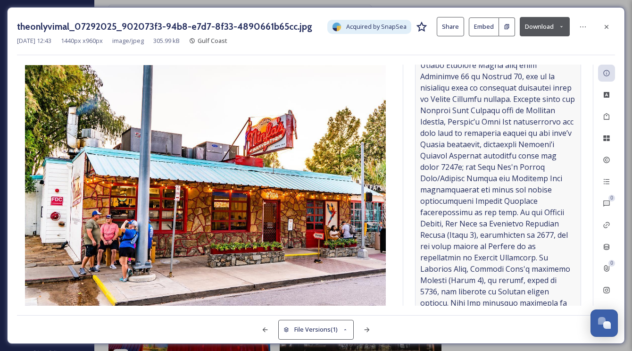
scroll to position [167, 0]
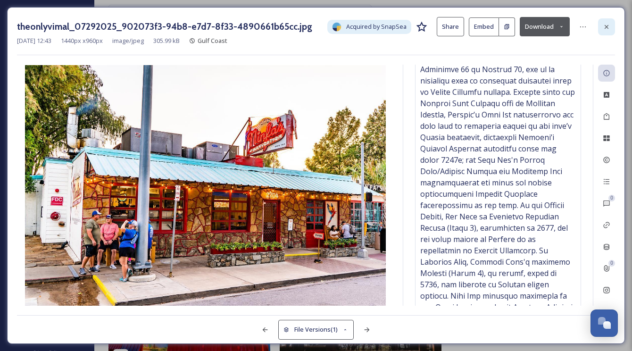
click at [602, 25] on div at bounding box center [606, 26] width 17 height 17
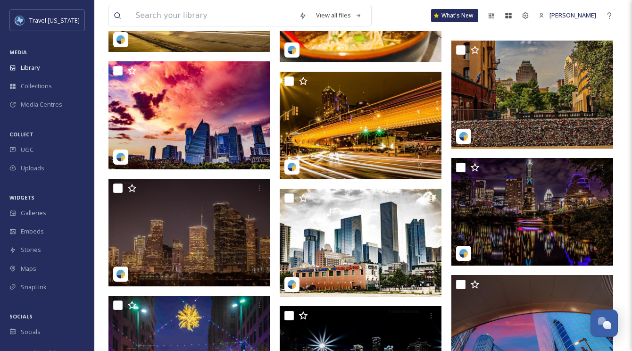
scroll to position [17036, 0]
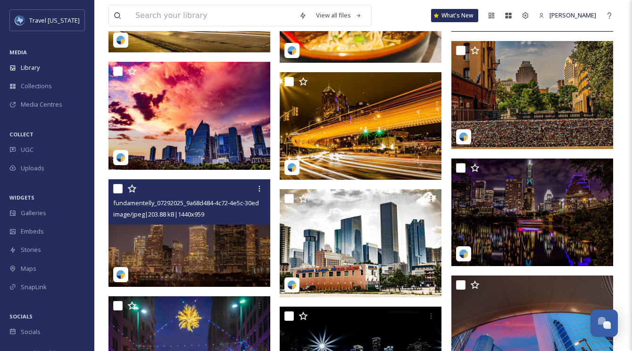
click at [213, 241] on img at bounding box center [189, 233] width 162 height 108
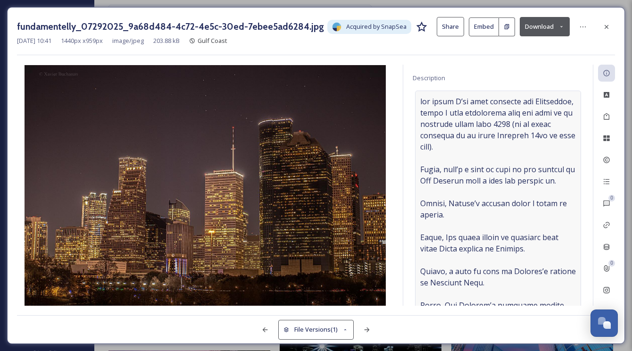
scroll to position [102, 0]
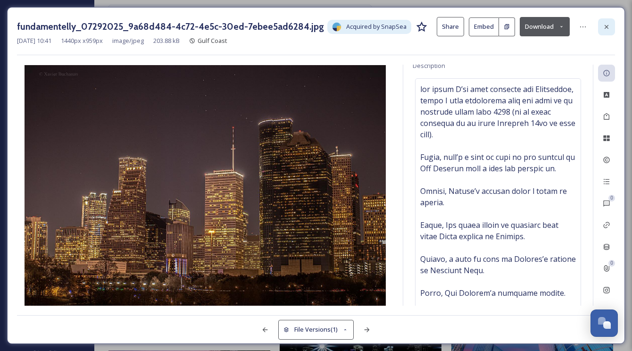
click at [609, 26] on icon at bounding box center [607, 27] width 8 height 8
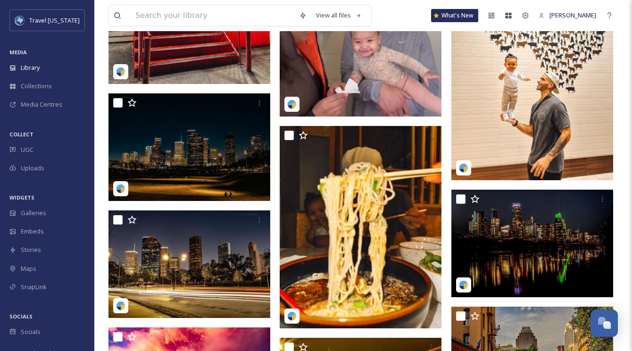
scroll to position [16824, 0]
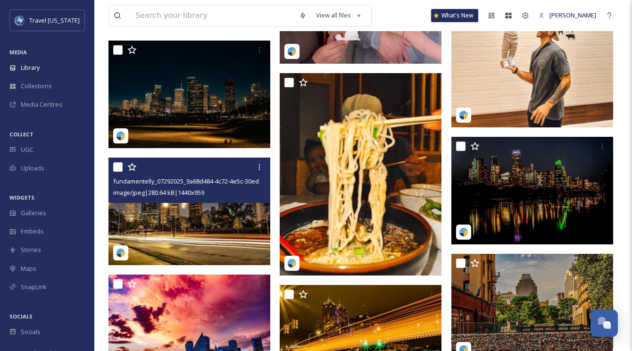
drag, startPoint x: 253, startPoint y: 183, endPoint x: 219, endPoint y: 188, distance: 34.3
click at [219, 188] on div "image/jpeg | 280.64 kB | 1440 x 959" at bounding box center [190, 192] width 155 height 11
click at [225, 200] on div "fundamentelly_07292025_9a68d484-4c72-4e5c-30ed-7ebee5ad6284.jpg image/jpeg | 28…" at bounding box center [189, 180] width 162 height 45
click at [213, 212] on img at bounding box center [189, 212] width 162 height 108
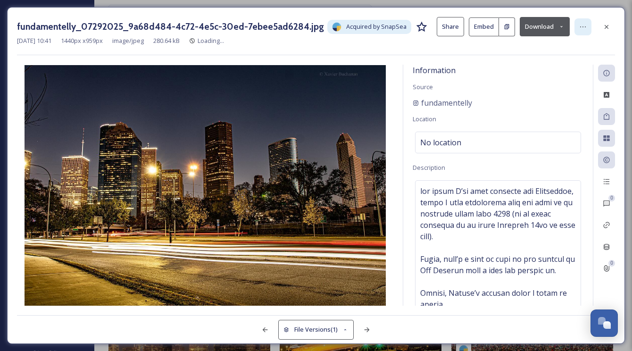
click at [591, 23] on div at bounding box center [582, 26] width 17 height 17
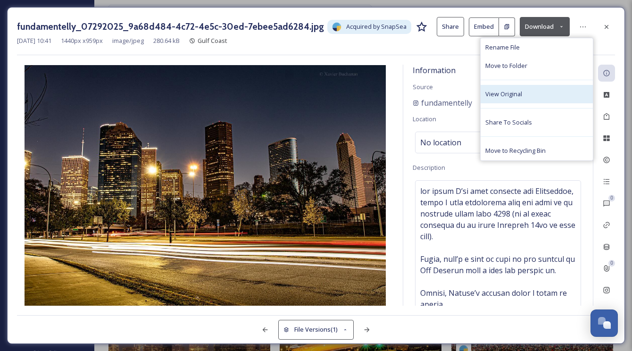
click at [524, 90] on div "View Original" at bounding box center [537, 94] width 112 height 18
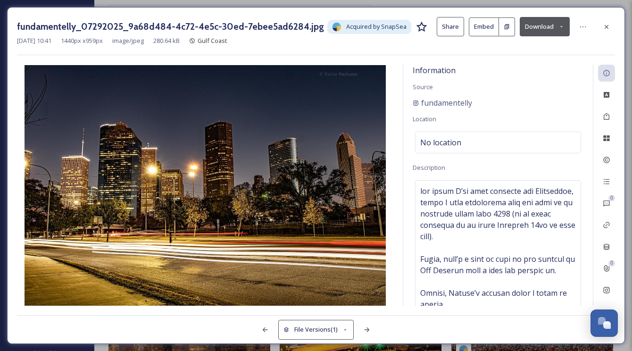
click at [605, 26] on icon at bounding box center [607, 27] width 8 height 8
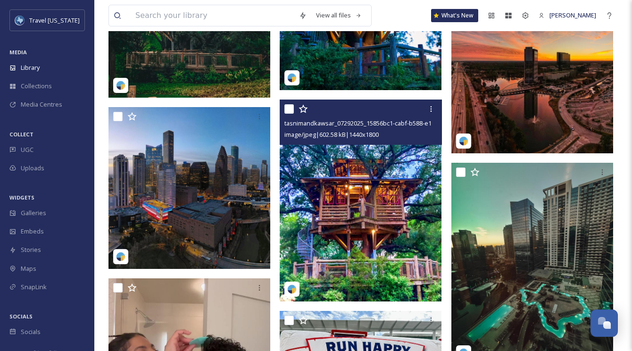
scroll to position [16159, 0]
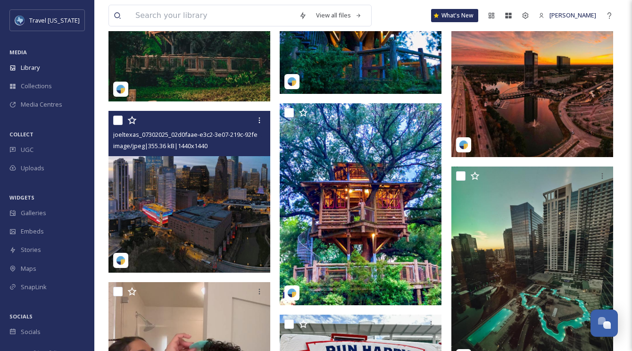
click at [229, 167] on img at bounding box center [189, 192] width 162 height 162
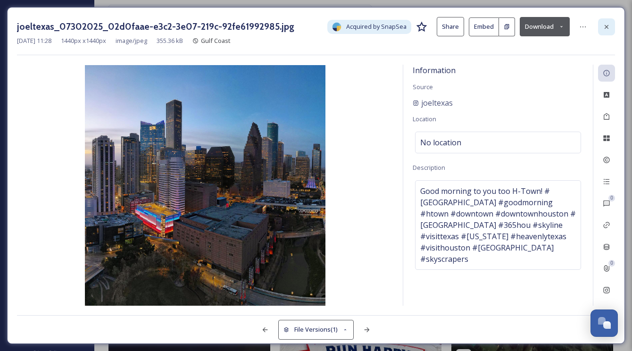
click at [608, 25] on icon at bounding box center [607, 27] width 8 height 8
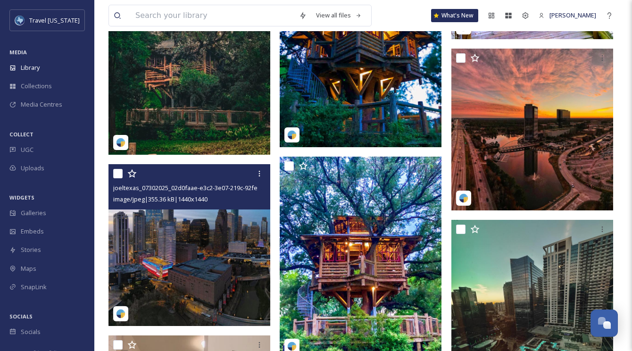
scroll to position [16101, 0]
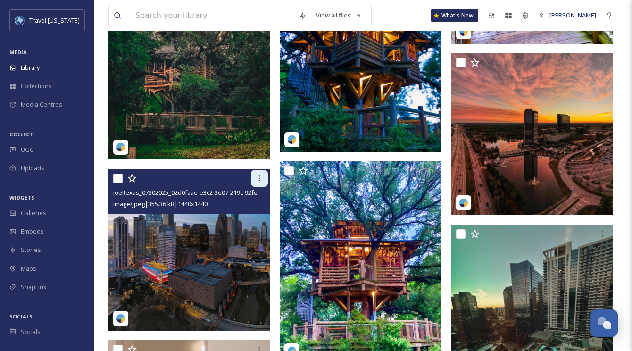
click at [256, 178] on icon at bounding box center [260, 179] width 8 height 8
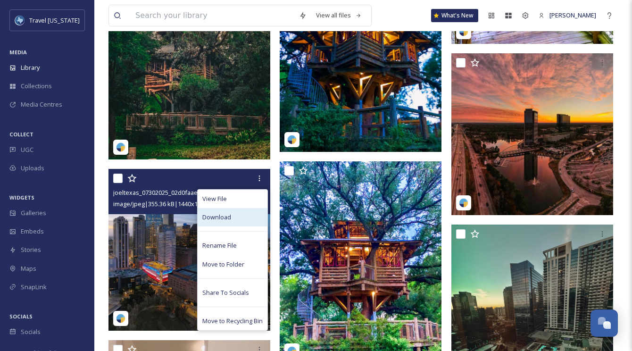
click at [217, 211] on div "Download" at bounding box center [233, 217] width 70 height 18
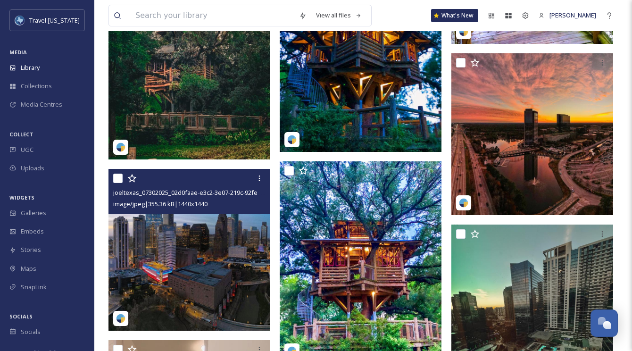
click at [242, 223] on img at bounding box center [189, 250] width 162 height 162
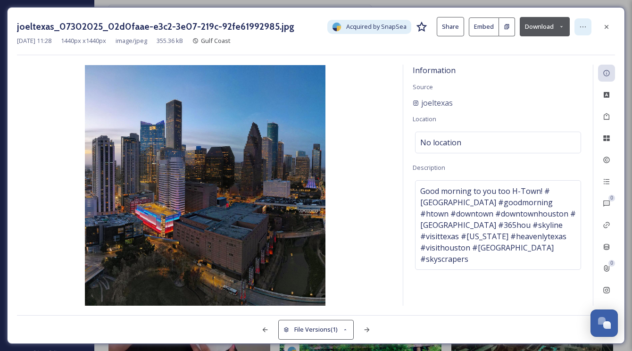
click at [586, 27] on icon at bounding box center [583, 27] width 8 height 8
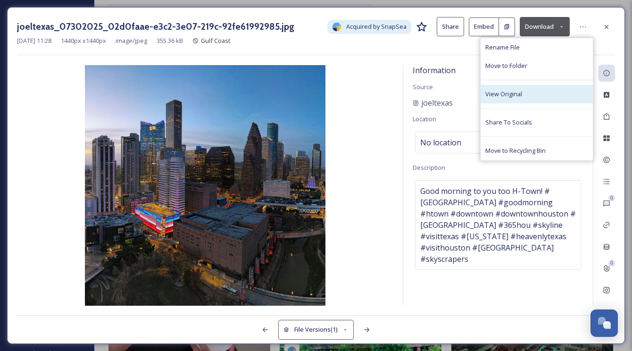
click at [514, 95] on span "View Original" at bounding box center [503, 94] width 37 height 9
